Goal: Use online tool/utility: Utilize a website feature to perform a specific function

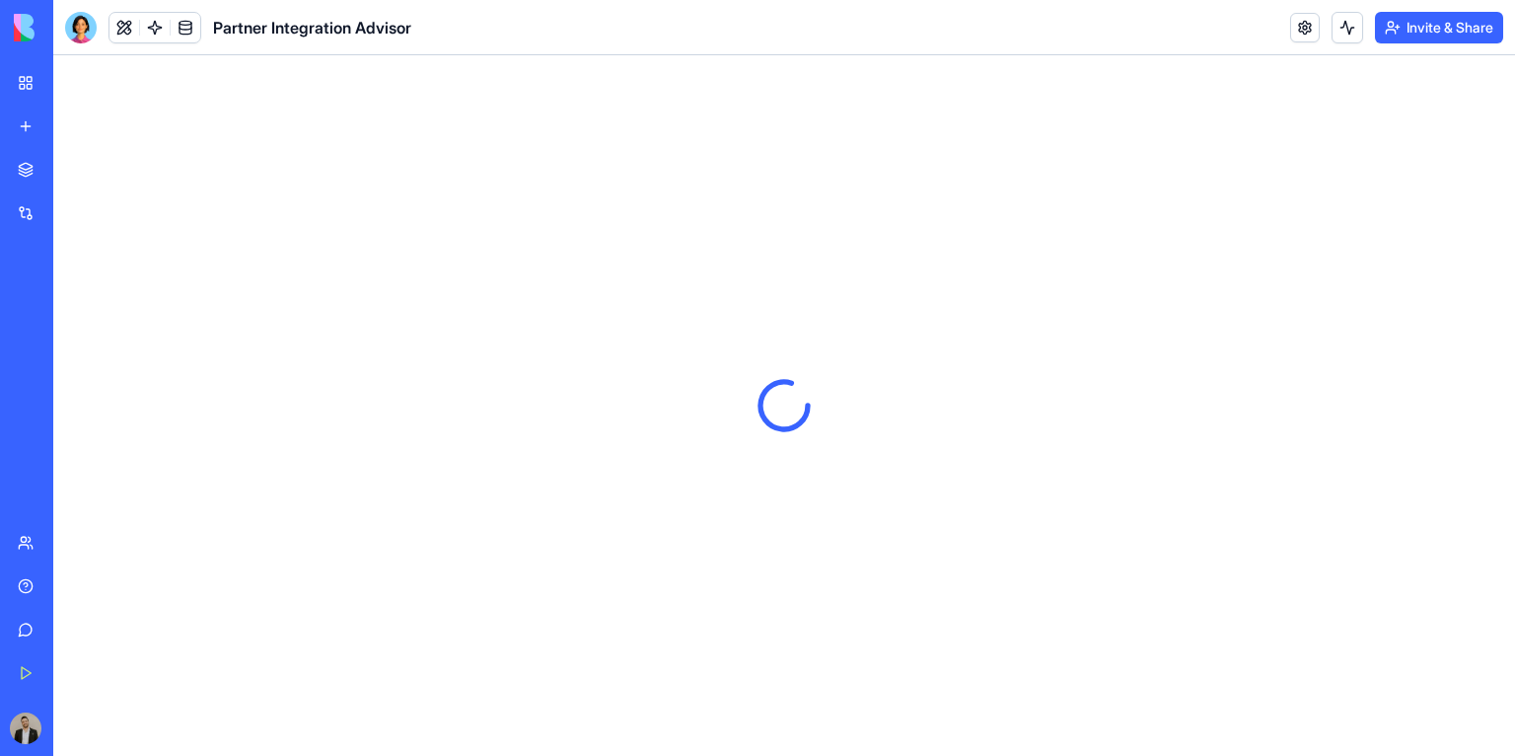
click at [15, 85] on link "My Workspace" at bounding box center [45, 82] width 79 height 39
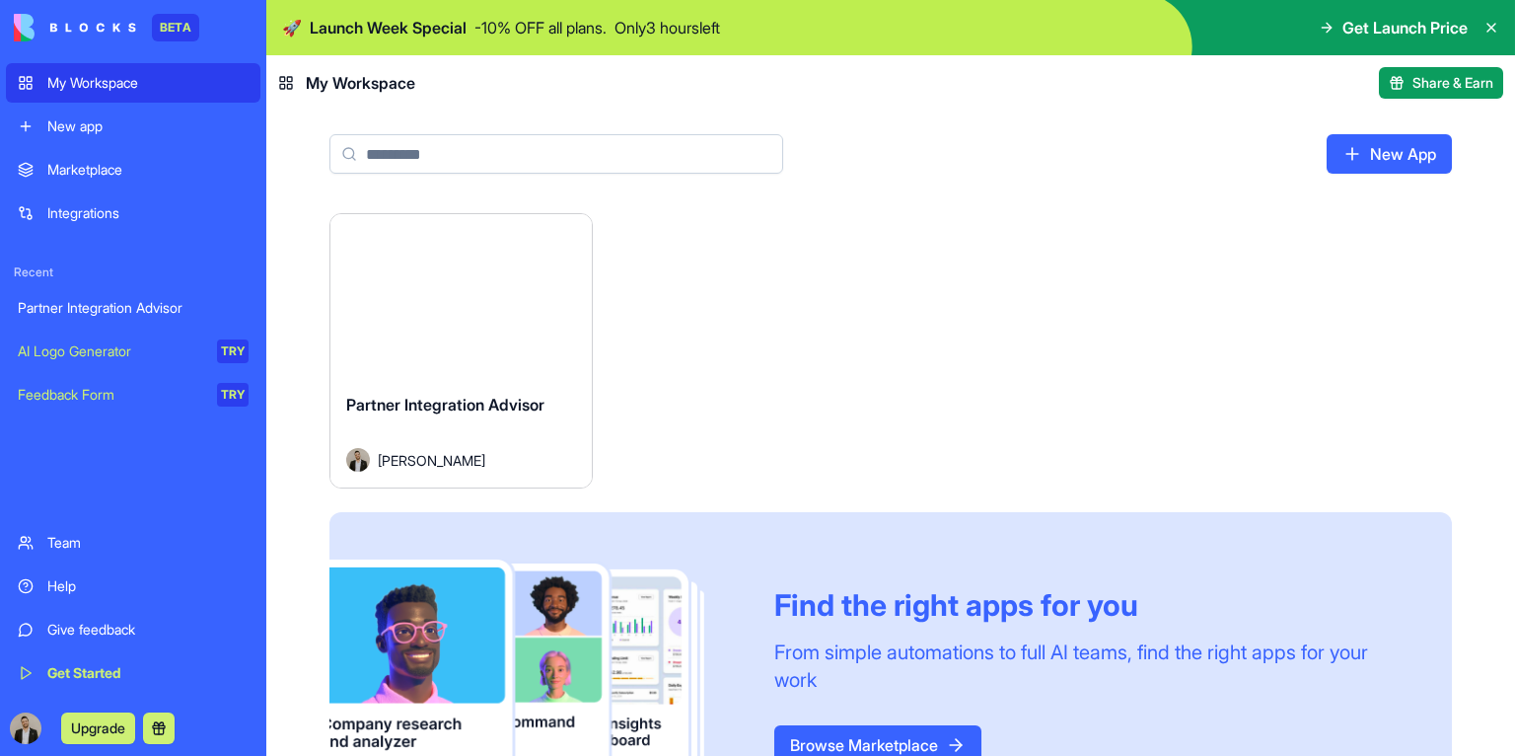
click at [109, 324] on link "Partner Integration Advisor" at bounding box center [133, 307] width 254 height 39
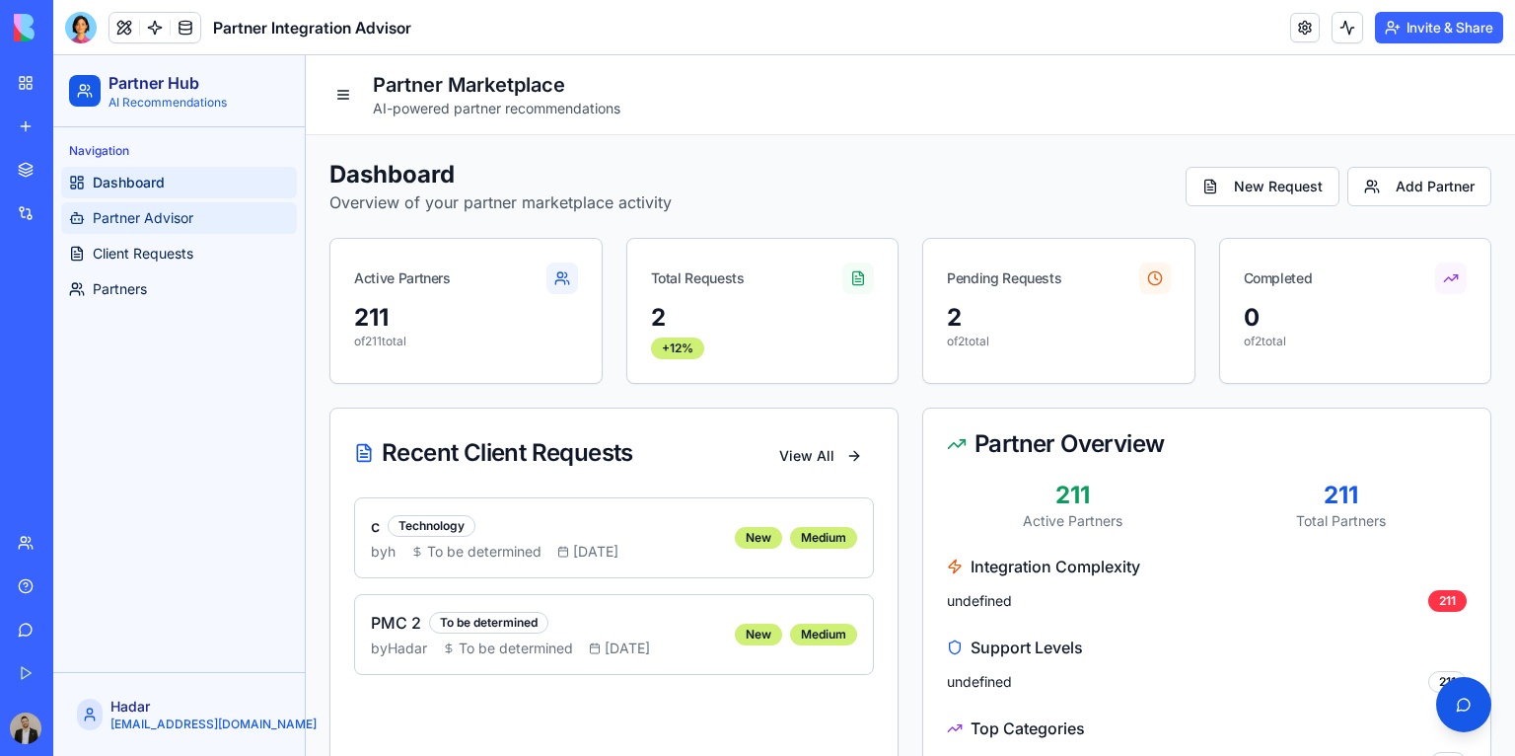
click at [155, 211] on span "Partner Advisor" at bounding box center [143, 218] width 101 height 20
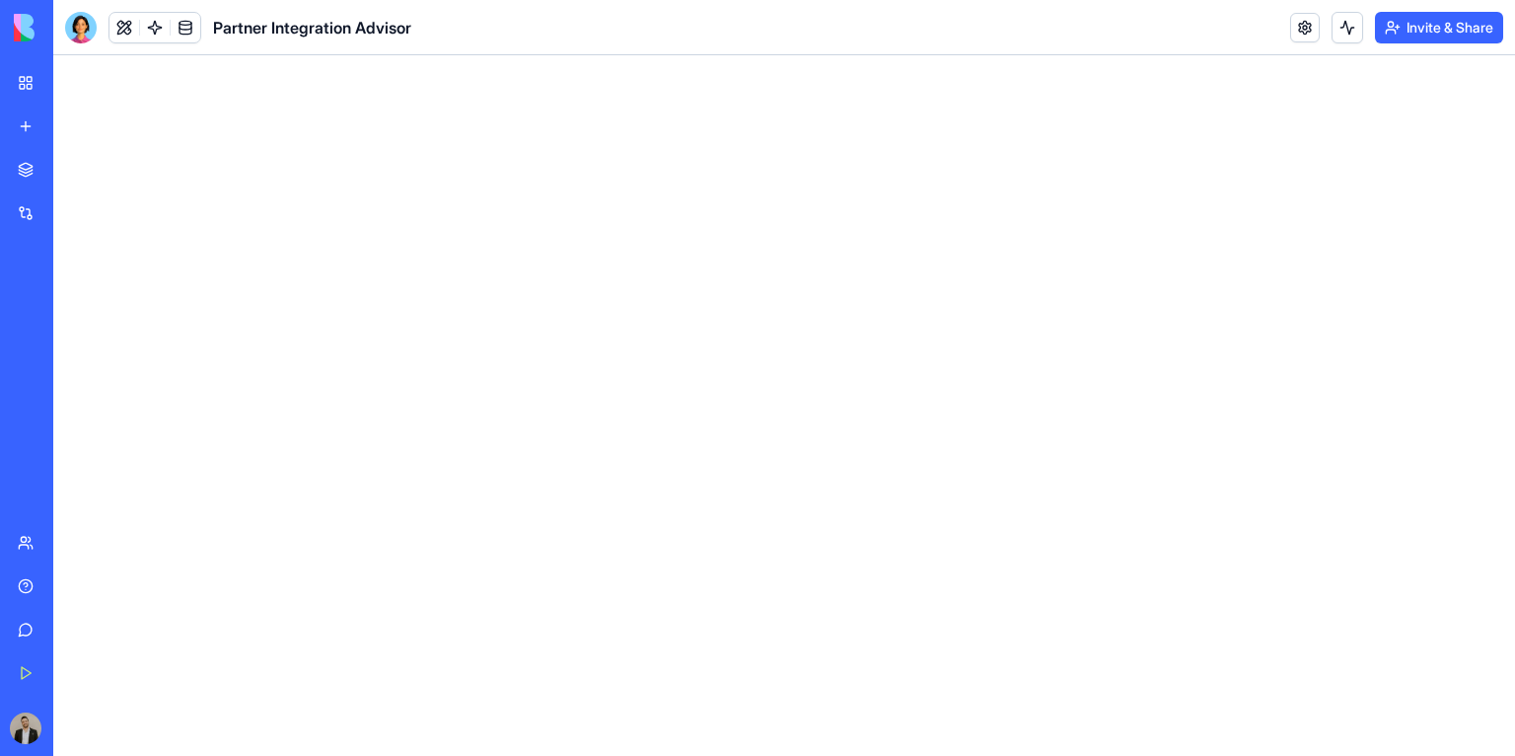
click at [27, 70] on link "My Workspace" at bounding box center [45, 82] width 79 height 39
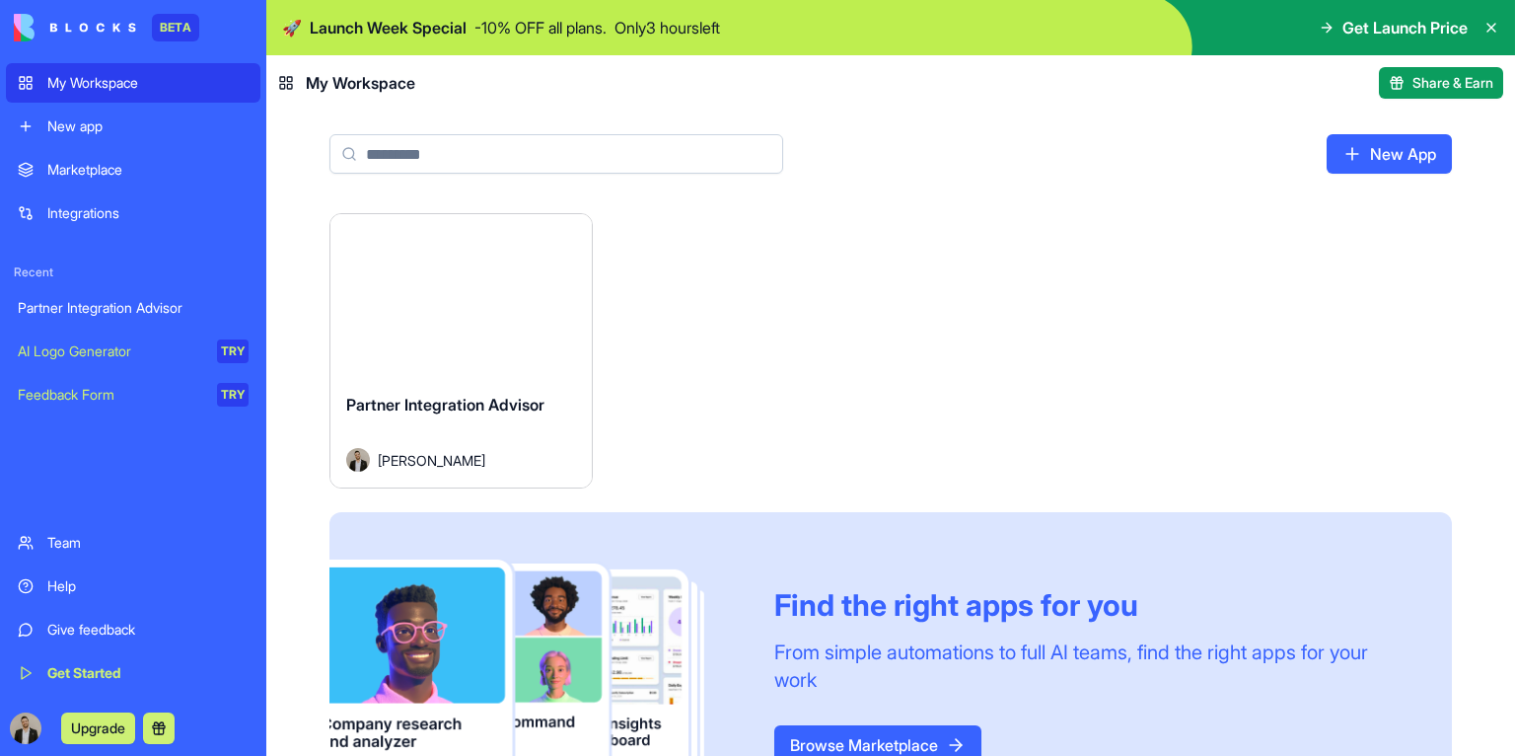
click at [90, 305] on div "Partner Integration Advisor" at bounding box center [133, 308] width 231 height 20
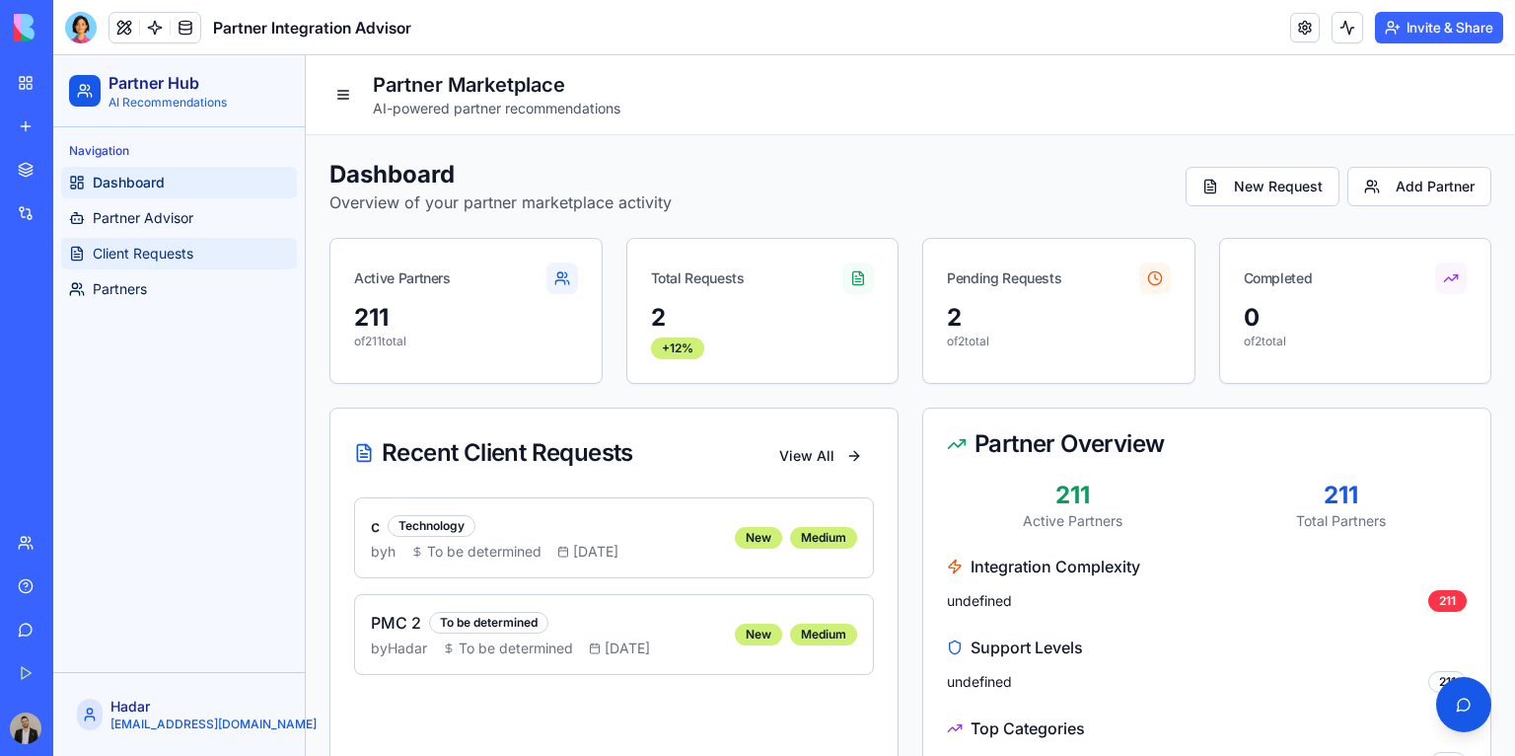
click at [209, 253] on link "Client Requests" at bounding box center [179, 254] width 236 height 32
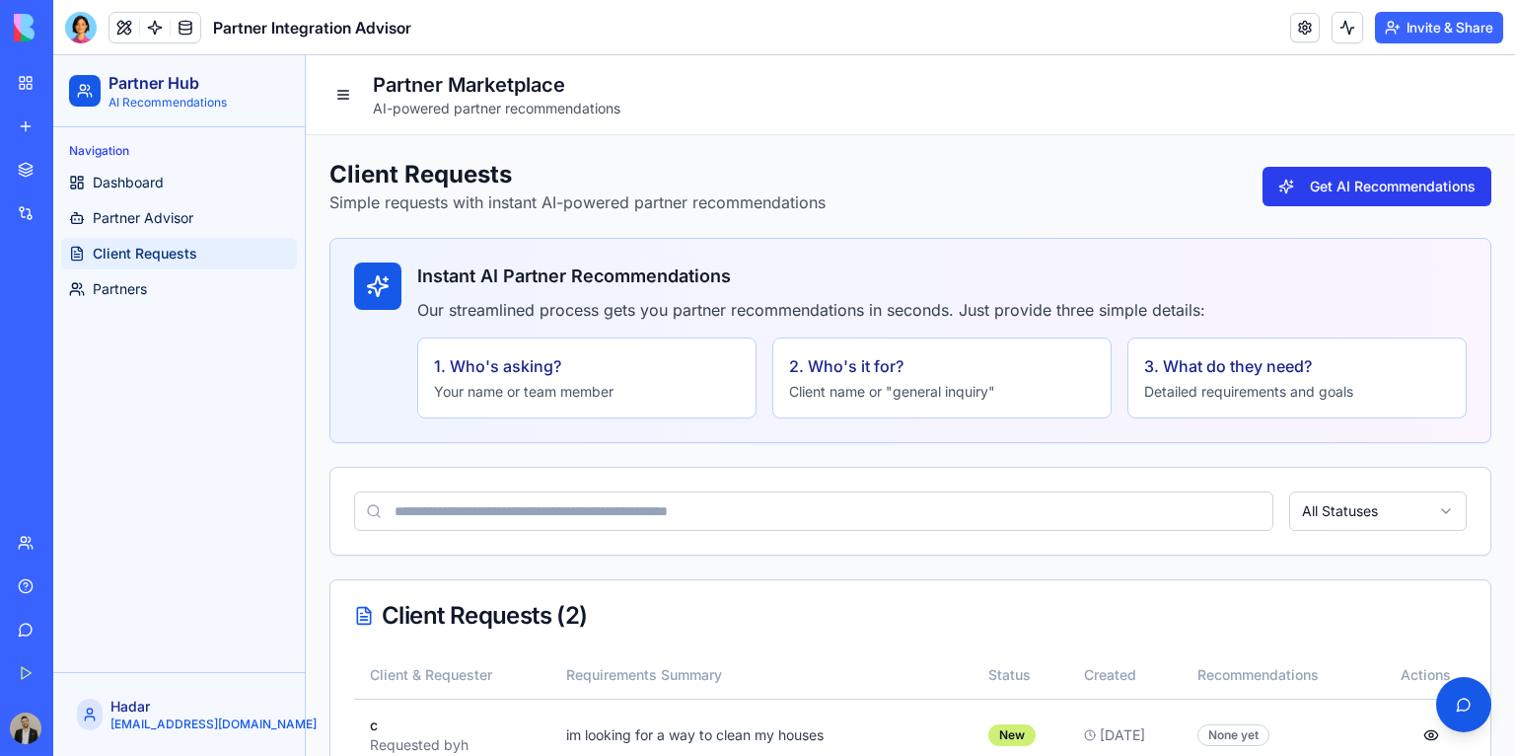
click at [1382, 177] on button "Get AI Recommendations" at bounding box center [1377, 186] width 229 height 39
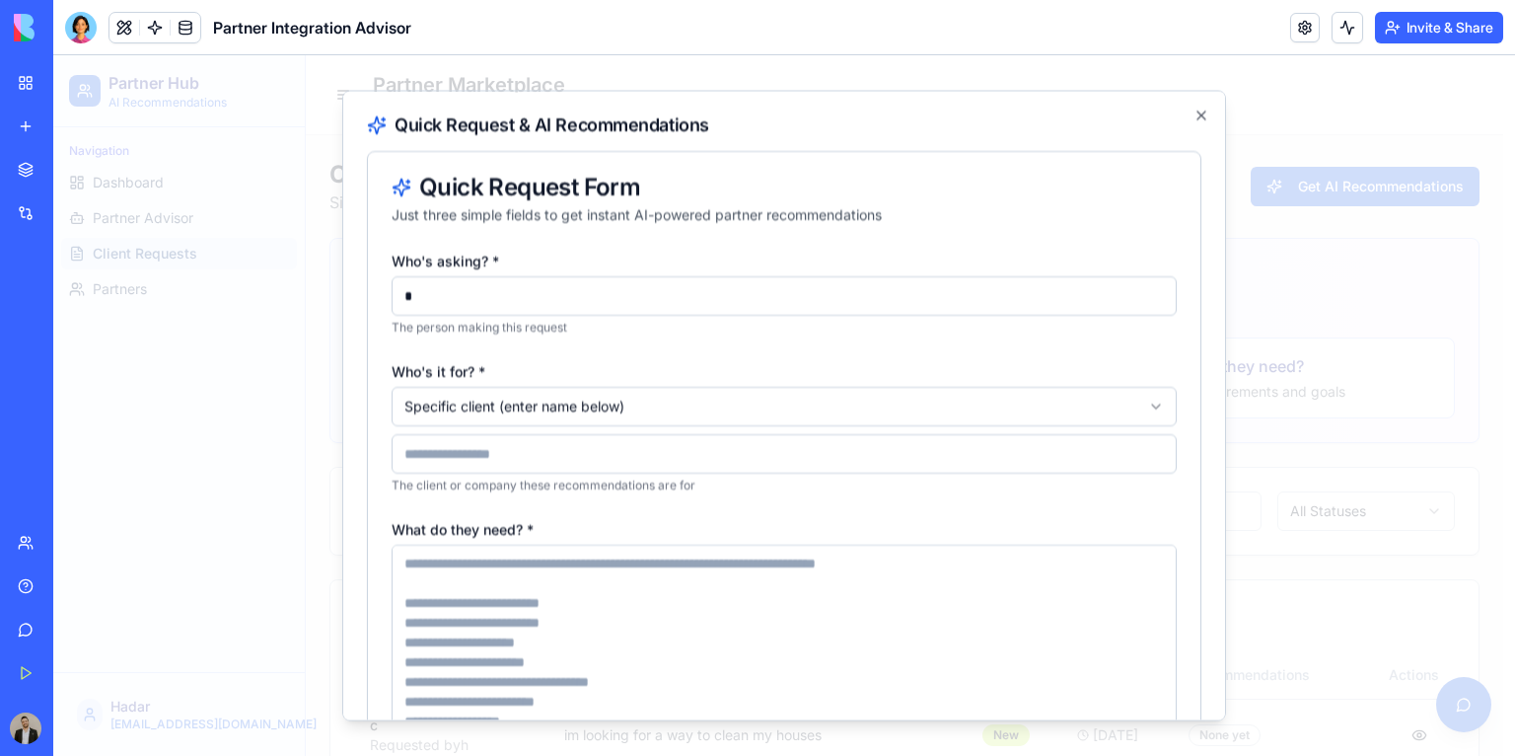
type input "*"
click at [518, 403] on body "Partner Hub AI Recommendations Navigation Dashboard Partner Advisor Client Requ…" at bounding box center [778, 472] width 1450 height 835
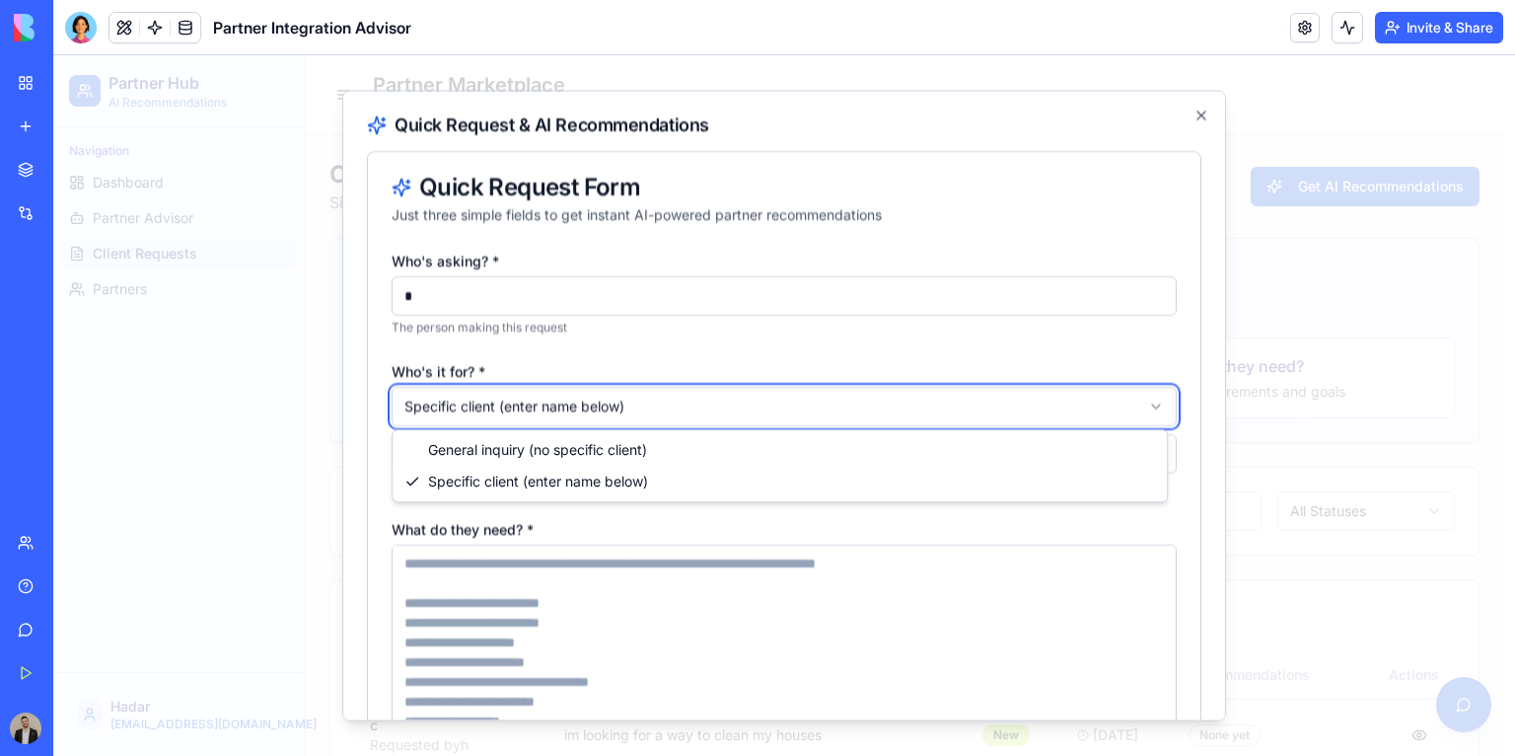
click at [504, 563] on body "Partner Hub AI Recommendations Navigation Dashboard Partner Advisor Client Requ…" at bounding box center [778, 472] width 1450 height 835
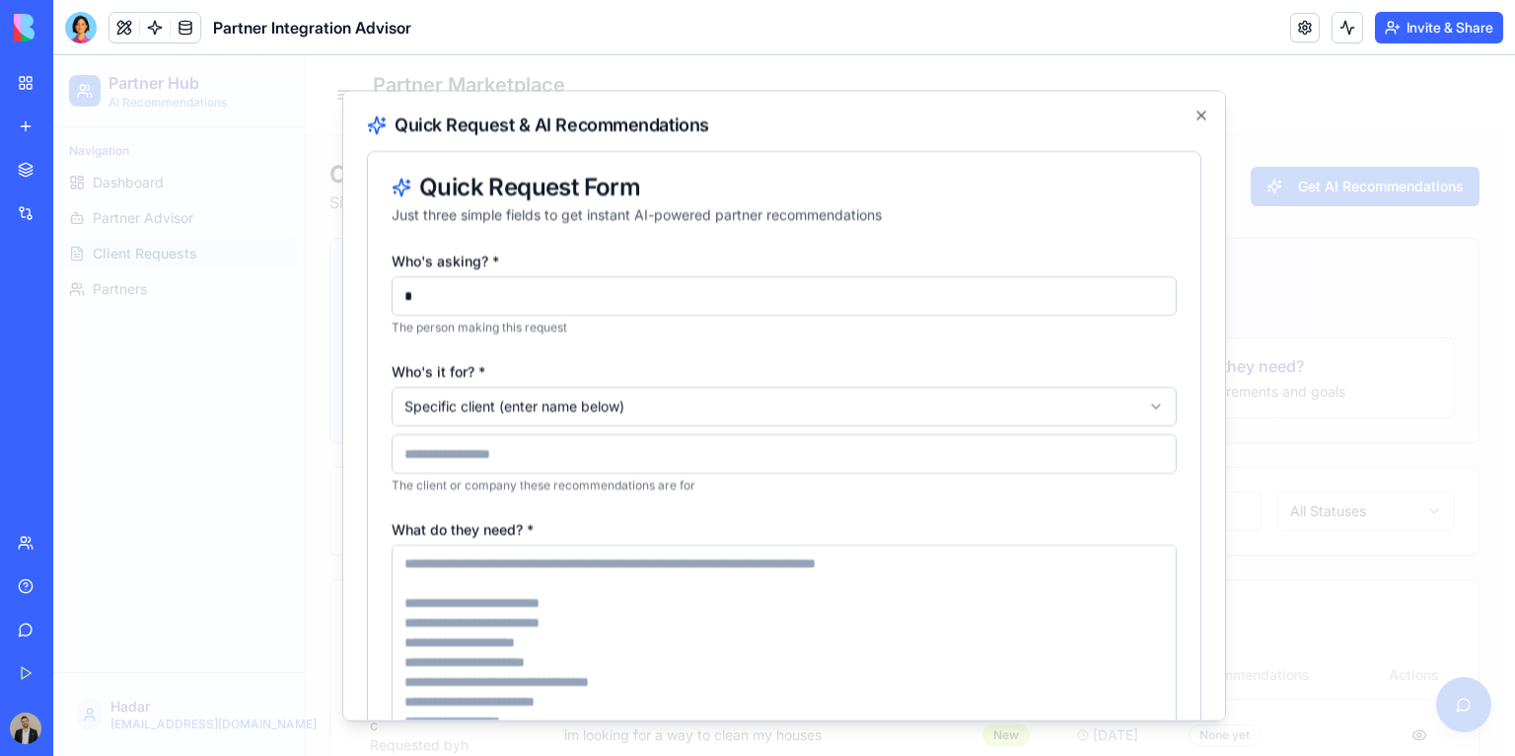
click at [504, 562] on textarea "What do they need? *" at bounding box center [784, 642] width 785 height 197
paste textarea "**********"
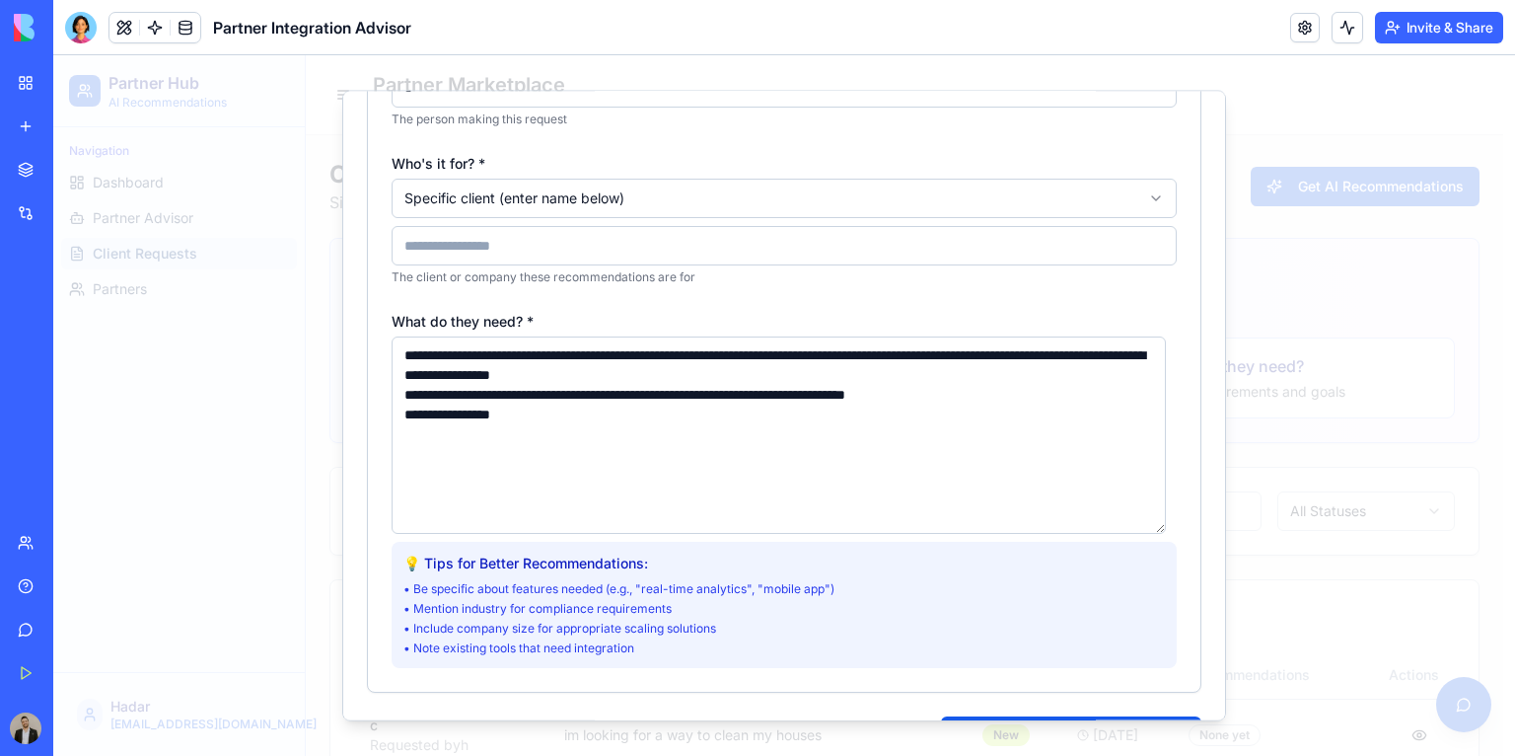
scroll to position [266, 0]
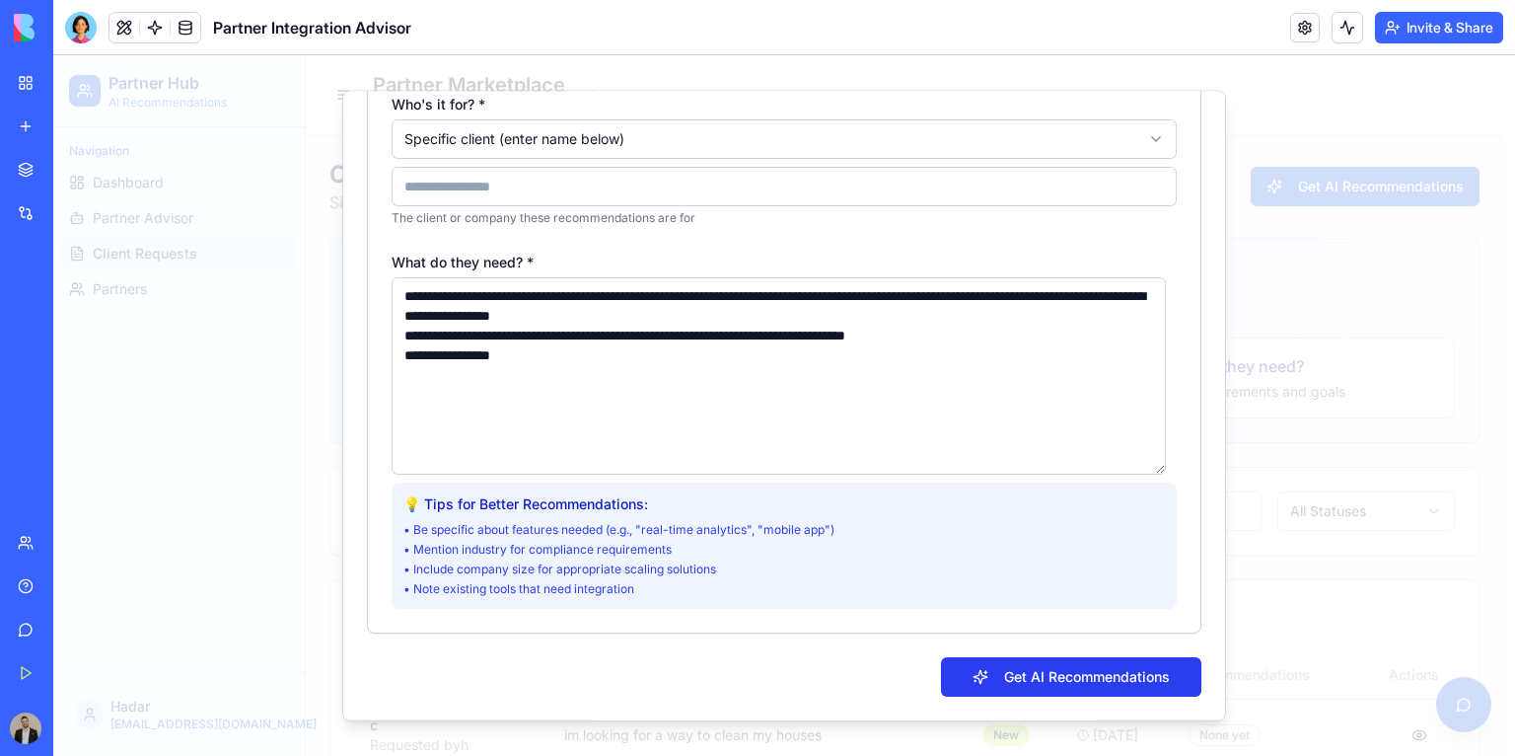
type textarea "**********"
click at [1040, 665] on button "Get AI Recommendations" at bounding box center [1071, 677] width 260 height 39
click at [659, 186] on input at bounding box center [784, 187] width 785 height 39
type input "**"
click at [973, 676] on button "Get AI Recommendations" at bounding box center [1071, 677] width 260 height 39
